Goal: Task Accomplishment & Management: Use online tool/utility

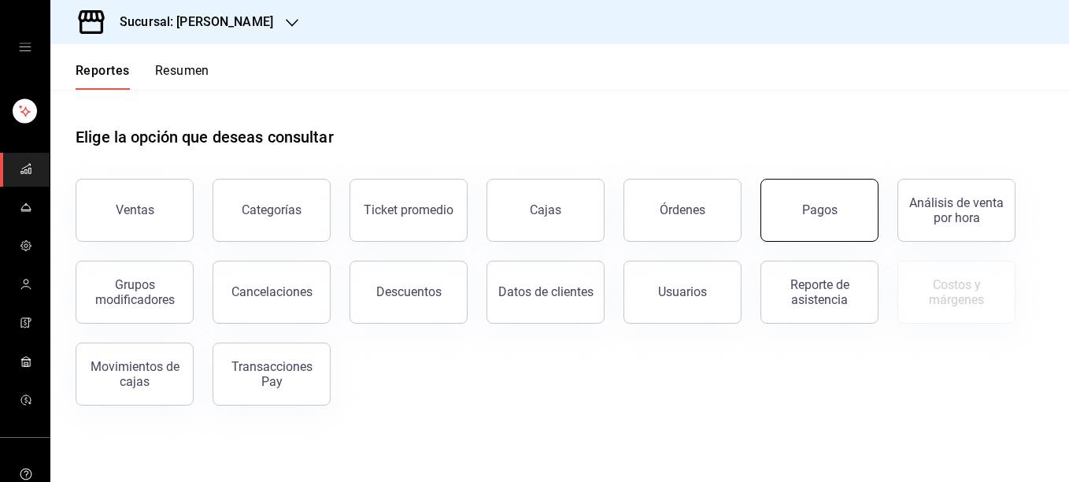
click at [802, 202] on button "Pagos" at bounding box center [820, 210] width 118 height 63
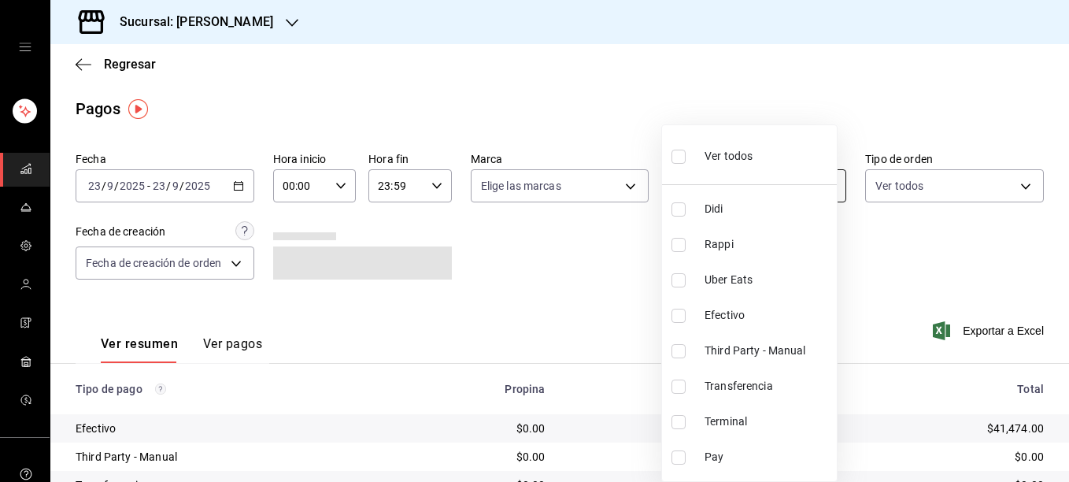
click at [728, 188] on body "Sucursal: [PERSON_NAME] Regresar Pagos Fecha [DATE] [DATE] - [DATE] [DATE] Hora…" at bounding box center [534, 241] width 1069 height 482
click at [680, 425] on input "checkbox" at bounding box center [679, 422] width 14 height 14
checkbox input "true"
type input "ce48f031-3122-4296-b74d-da47a0a111b2"
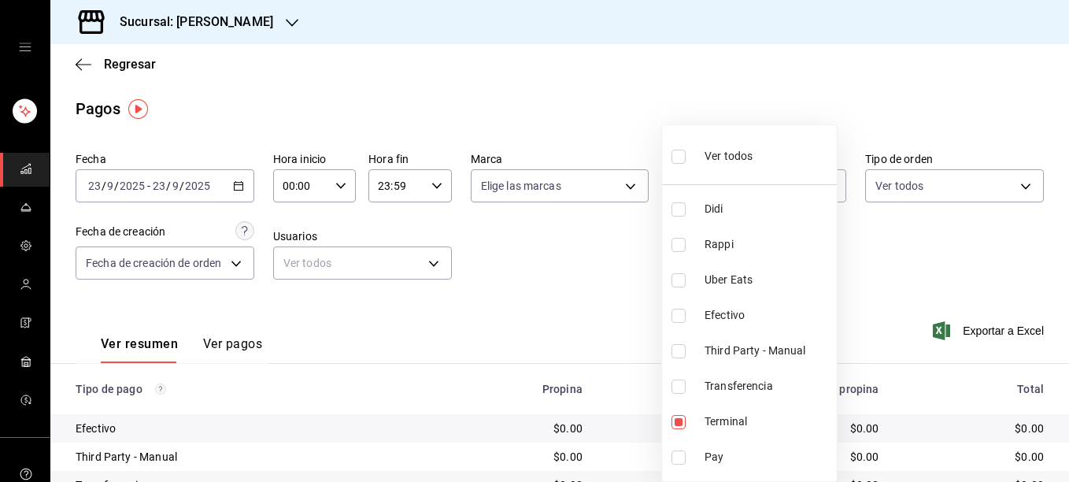
drag, startPoint x: 1063, startPoint y: 150, endPoint x: 1059, endPoint y: 255, distance: 105.6
click at [1059, 255] on div at bounding box center [534, 241] width 1069 height 482
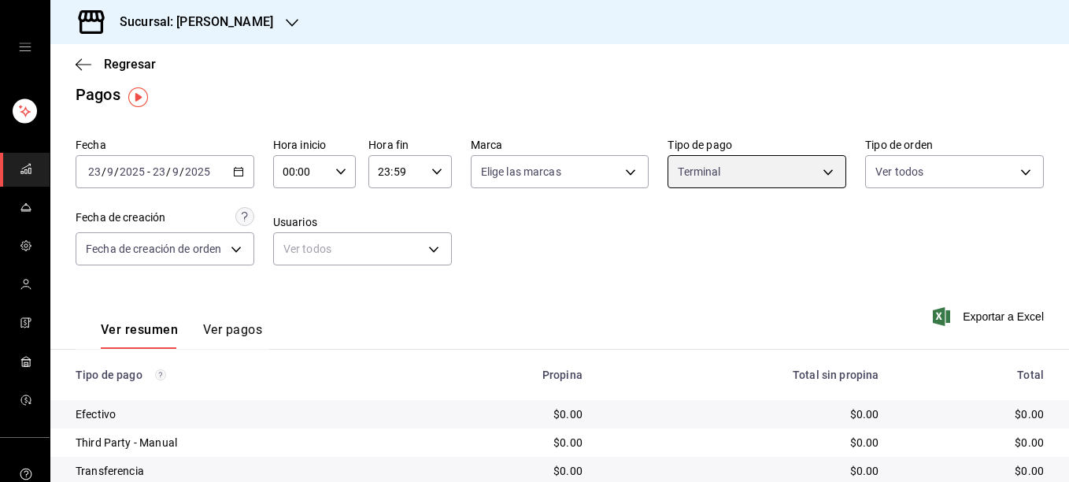
scroll to position [12, 0]
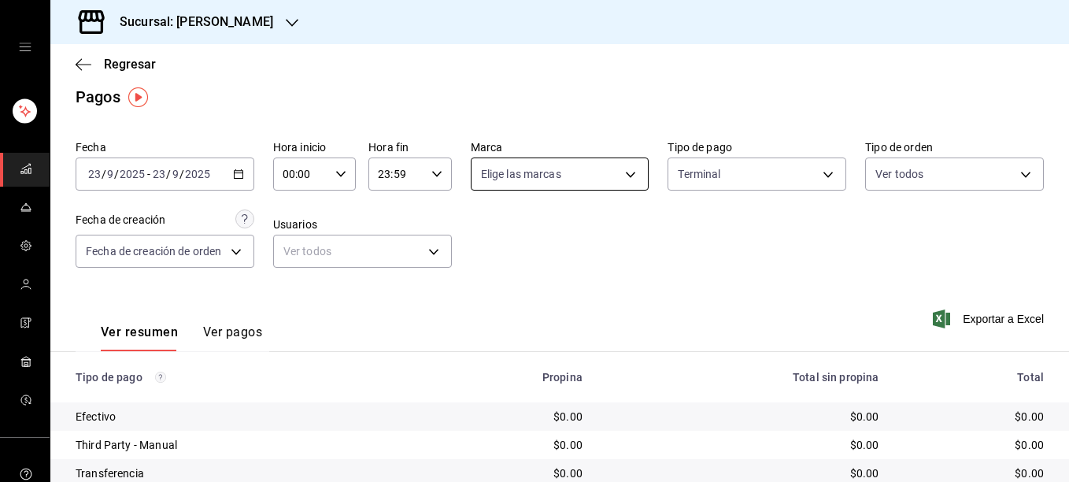
click at [628, 174] on body "Sucursal: [PERSON_NAME] Nautica Regresar Pagos Fecha [DATE] [DATE] - [DATE] [DA…" at bounding box center [534, 241] width 1069 height 482
click at [485, 290] on input "checkbox" at bounding box center [483, 288] width 14 height 14
checkbox input "true"
type input "e6600c40-0213-48d4-9f06-7294223b882d"
checkbox input "true"
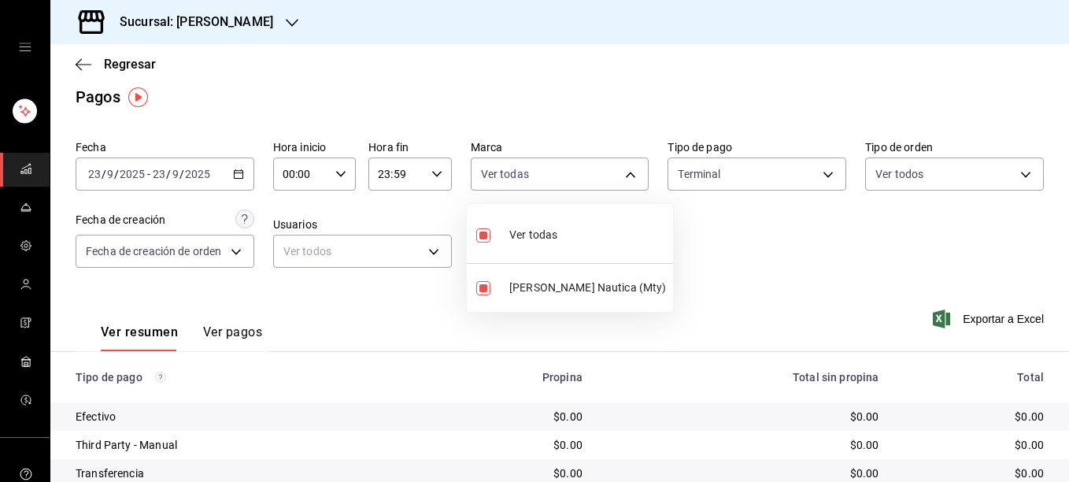
drag, startPoint x: 1061, startPoint y: 191, endPoint x: 1062, endPoint y: 257, distance: 66.9
click at [1062, 257] on div at bounding box center [534, 241] width 1069 height 482
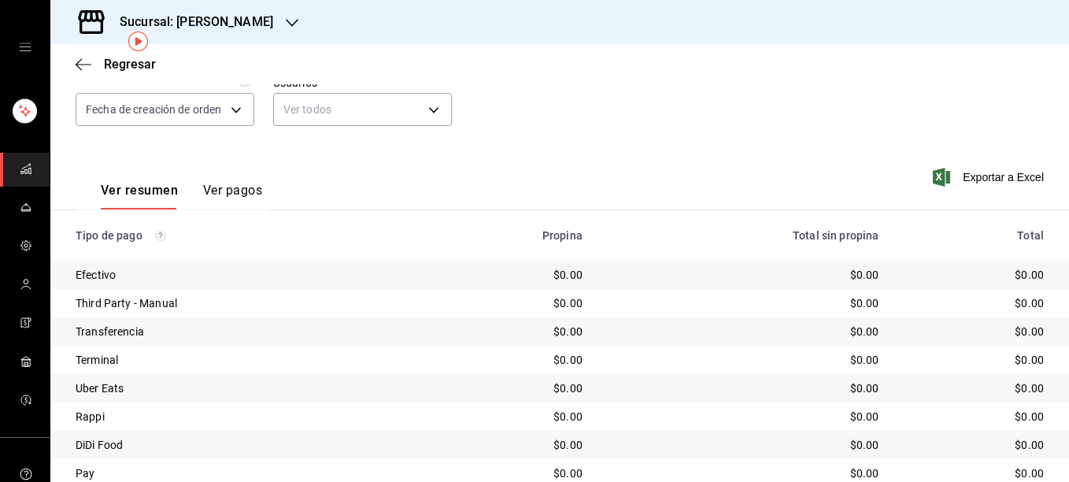
scroll to position [174, 0]
